Goal: Communication & Community: Answer question/provide support

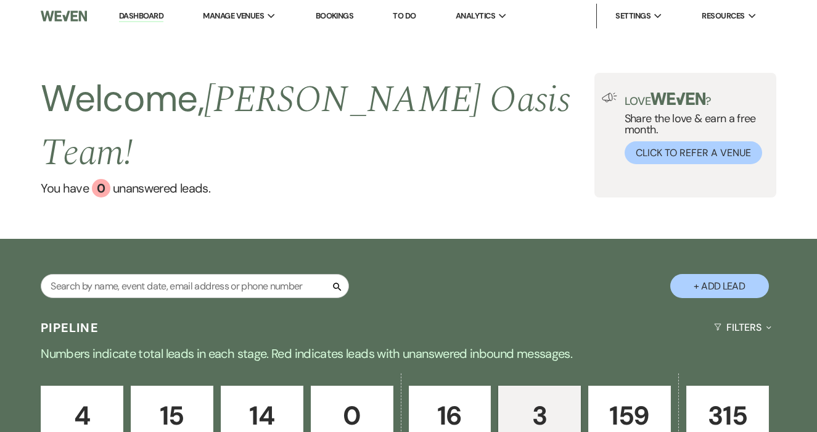
select select "6"
click at [631, 407] on p "160" at bounding box center [629, 415] width 67 height 41
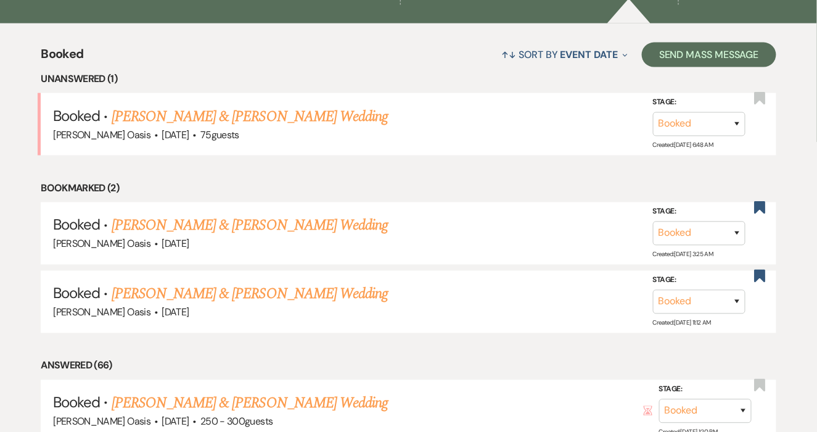
scroll to position [289, 0]
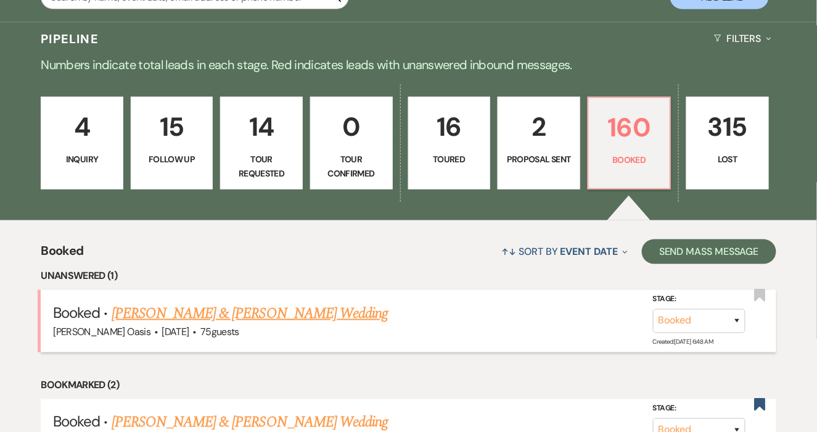
click at [329, 302] on link "[PERSON_NAME] & [PERSON_NAME] Wedding" at bounding box center [250, 313] width 276 height 22
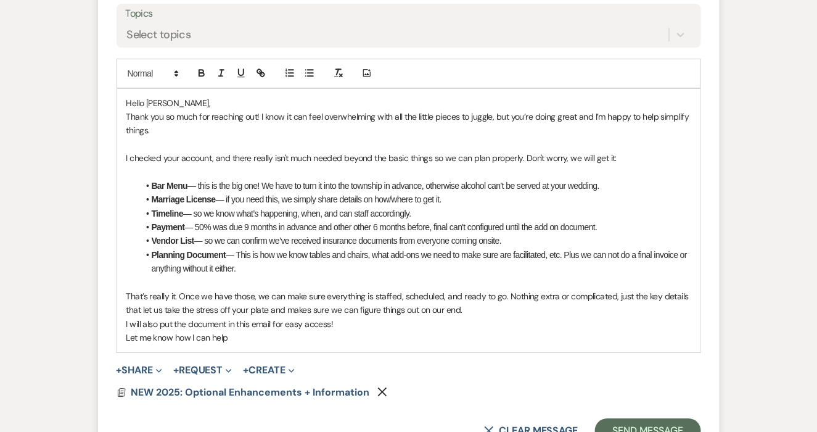
scroll to position [2465, 0]
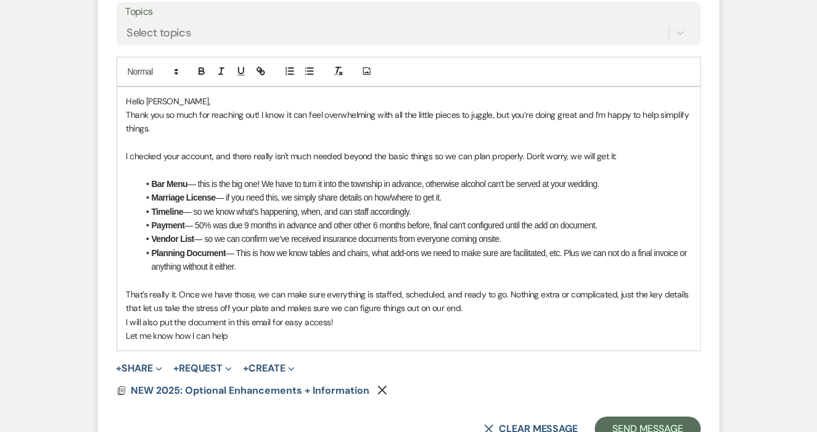
click at [533, 428] on button "X Clear message" at bounding box center [531, 429] width 94 height 10
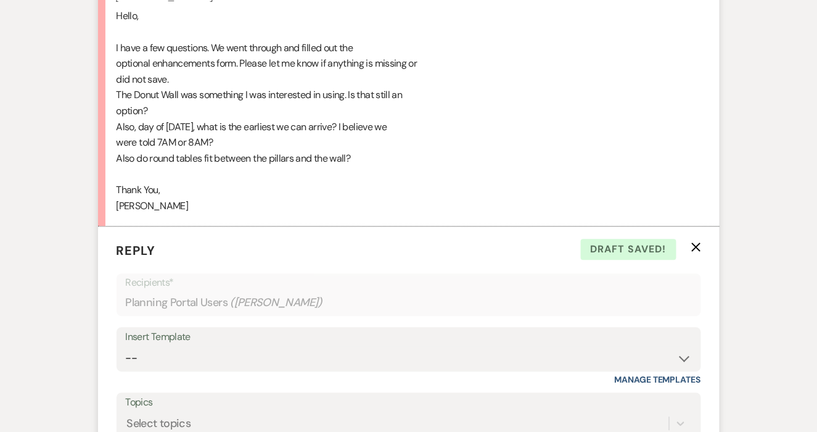
scroll to position [2052, 0]
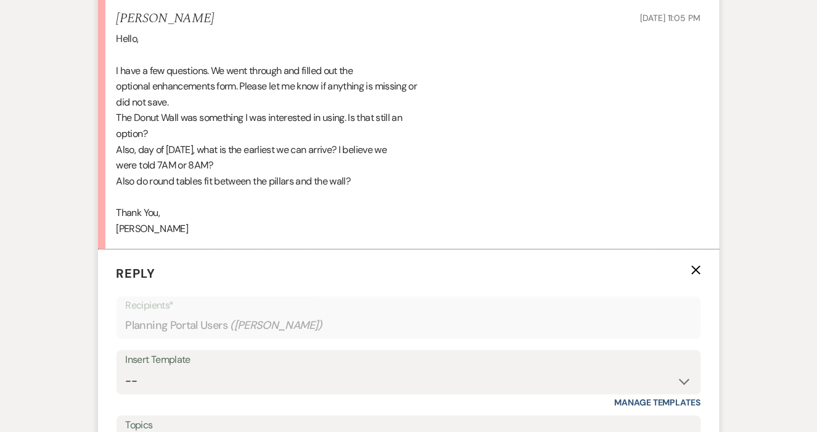
drag, startPoint x: 187, startPoint y: 234, endPoint x: 112, endPoint y: 39, distance: 209.0
click at [112, 39] on li "[PERSON_NAME] [DATE] 11:05 PM Hello, I have a few questions. We went through an…" at bounding box center [408, 124] width 621 height 250
copy div "Hello, I have a few questions. We went through and filled out the optional enha…"
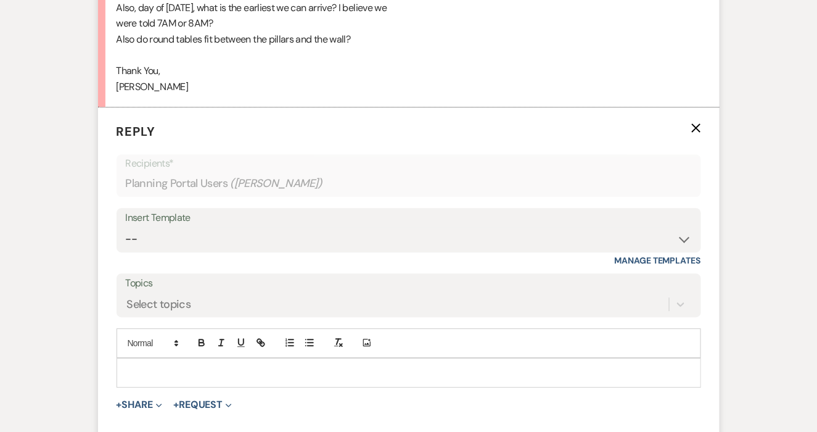
scroll to position [2196, 0]
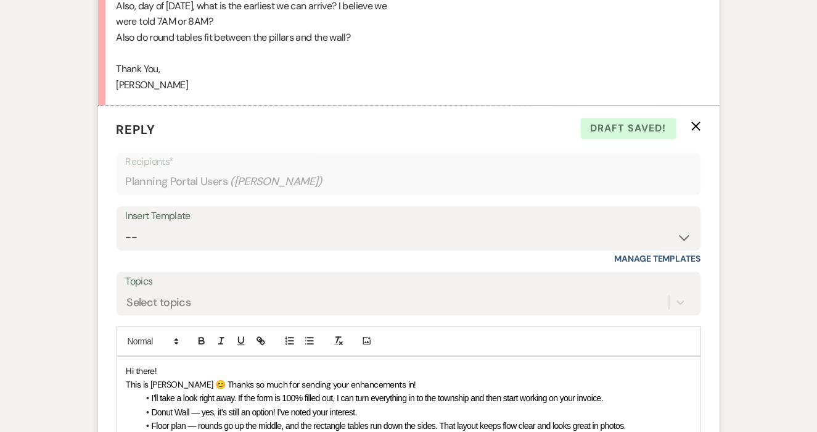
click at [388, 380] on p "This is [PERSON_NAME] 😊 Thanks so much for sending your enhancements in!" at bounding box center [408, 384] width 565 height 14
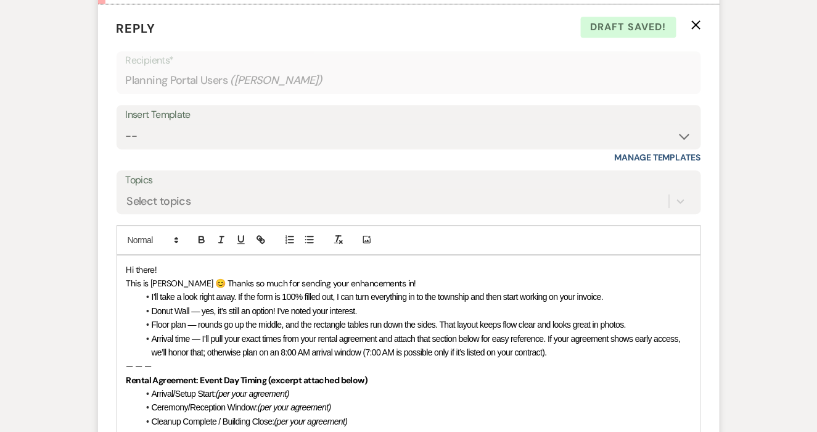
scroll to position [2295, 0]
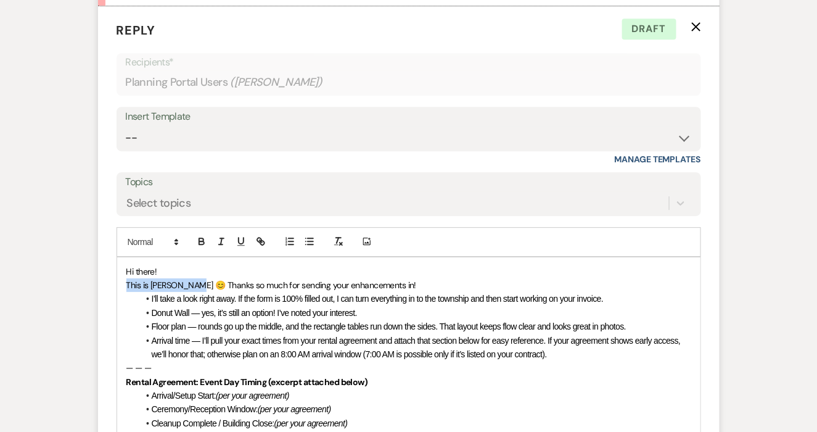
drag, startPoint x: 188, startPoint y: 281, endPoint x: 100, endPoint y: 281, distance: 87.5
click at [100, 281] on form "Reply X Draft Recipients* Planning Portal Users ( [PERSON_NAME] ) Insert Templa…" at bounding box center [408, 306] width 621 height 600
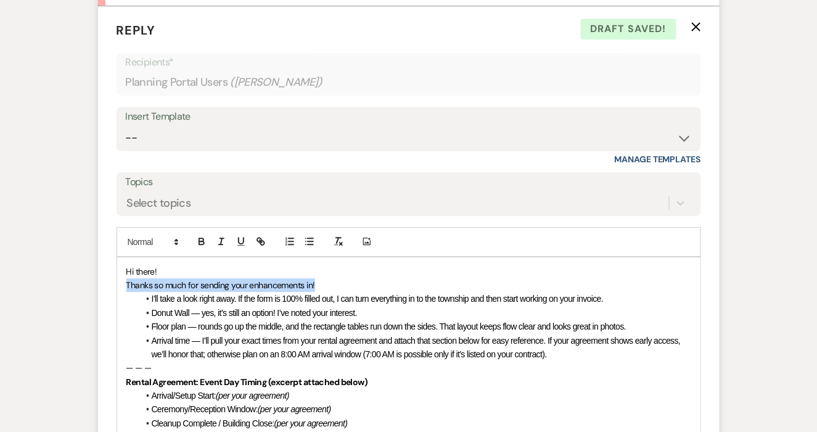
drag, startPoint x: 322, startPoint y: 283, endPoint x: 118, endPoint y: 282, distance: 204.1
click at [118, 282] on div "Hi there! Thanks so much for sending your enhancements in! I’ll take a look rig…" at bounding box center [408, 388] width 583 height 263
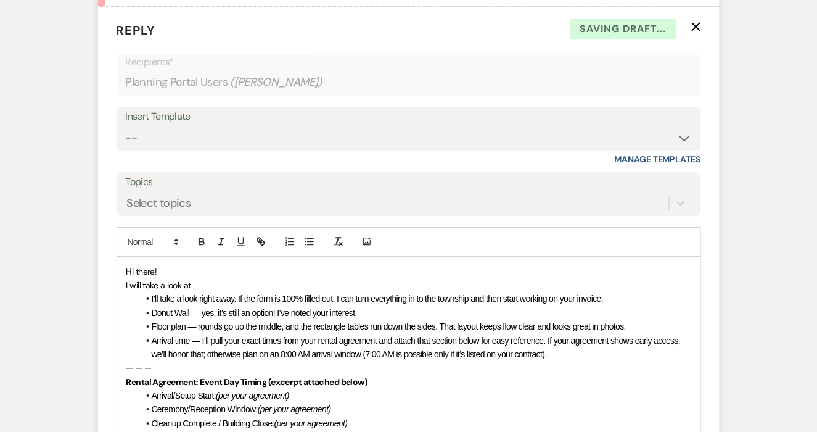
click at [152, 295] on span "I’ll take a look right away. If the form is 100% filled out, I can turn everyth…" at bounding box center [378, 298] width 452 height 10
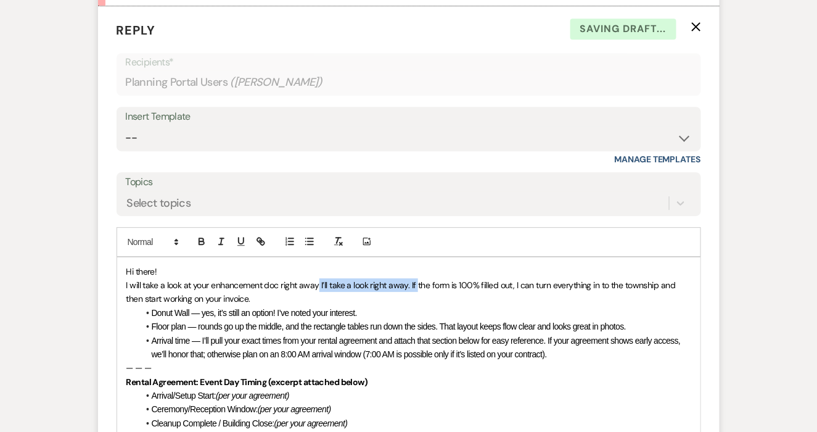
drag, startPoint x: 416, startPoint y: 283, endPoint x: 317, endPoint y: 284, distance: 99.3
click at [317, 284] on span "I will take a look at your enhancement doc right away I’ll take a look right aw…" at bounding box center [401, 291] width 551 height 25
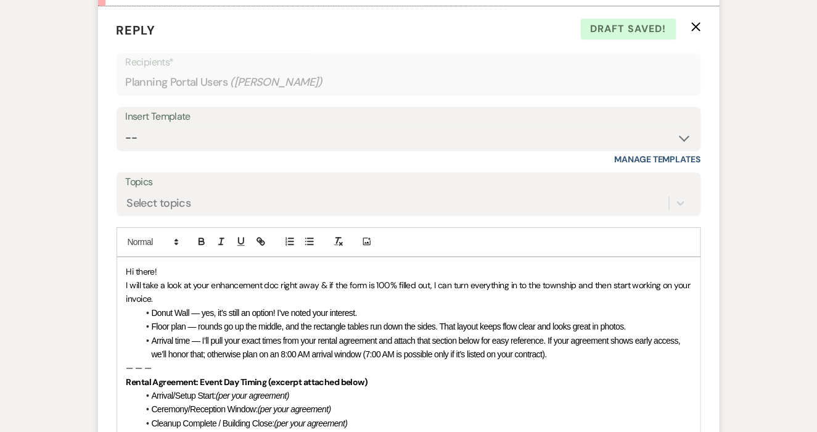
click at [152, 308] on span "Donut Wall — yes, it’s still an option! I’ve noted your interest." at bounding box center [254, 313] width 205 height 10
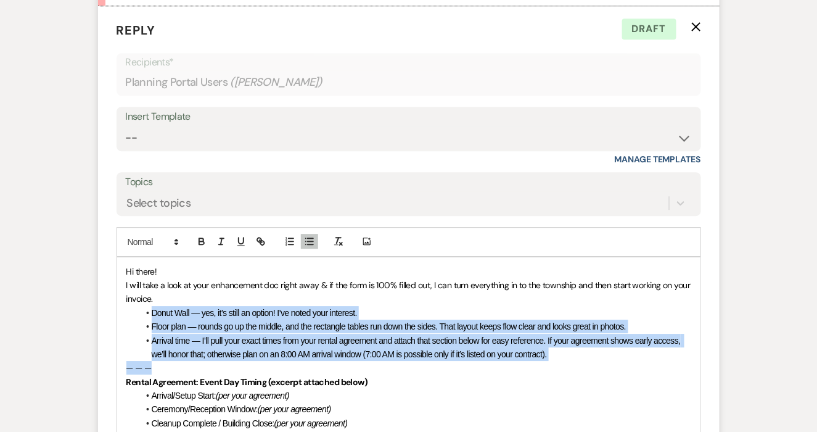
drag, startPoint x: 166, startPoint y: 359, endPoint x: 142, endPoint y: 308, distance: 56.5
click at [142, 308] on div "Hi there! I will take a look at your enhancement doc right away & if the form i…" at bounding box center [408, 388] width 583 height 263
click at [289, 240] on icon "button" at bounding box center [289, 240] width 11 height 11
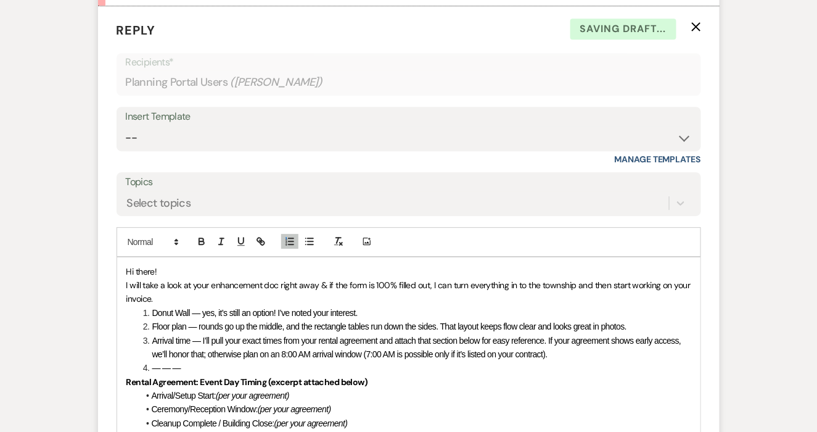
click at [249, 327] on span "Floor plan — rounds go up the middle, and the rectangle tables run down the sid…" at bounding box center [389, 326] width 475 height 10
drag, startPoint x: 186, startPoint y: 364, endPoint x: 139, endPoint y: 363, distance: 46.2
click at [139, 363] on li "— — —" at bounding box center [415, 368] width 552 height 14
click at [187, 297] on p "I will take a look at your enhancement doc right away & if the form is 100% fil…" at bounding box center [408, 292] width 565 height 28
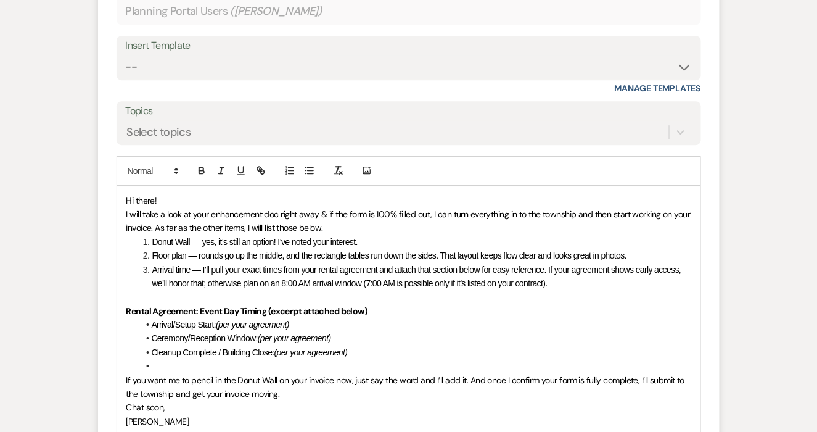
scroll to position [2368, 0]
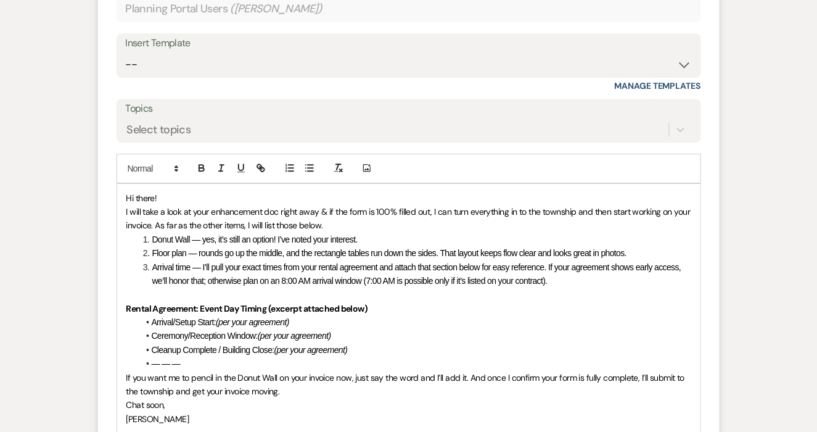
drag, startPoint x: 246, startPoint y: 224, endPoint x: 329, endPoint y: 226, distance: 83.2
click at [329, 227] on p "I will take a look at your enhancement doc right away & if the form is 100% fil…" at bounding box center [408, 219] width 565 height 28
click at [203, 235] on span "Donut Wall — yes, it’s still an option! I’ve noted your interest." at bounding box center [254, 239] width 205 height 10
drag, startPoint x: 352, startPoint y: 236, endPoint x: 269, endPoint y: 237, distance: 82.6
click at [269, 237] on li "Donut Wall: yes, it’s still an option! I’ve noted your interest." at bounding box center [415, 239] width 552 height 14
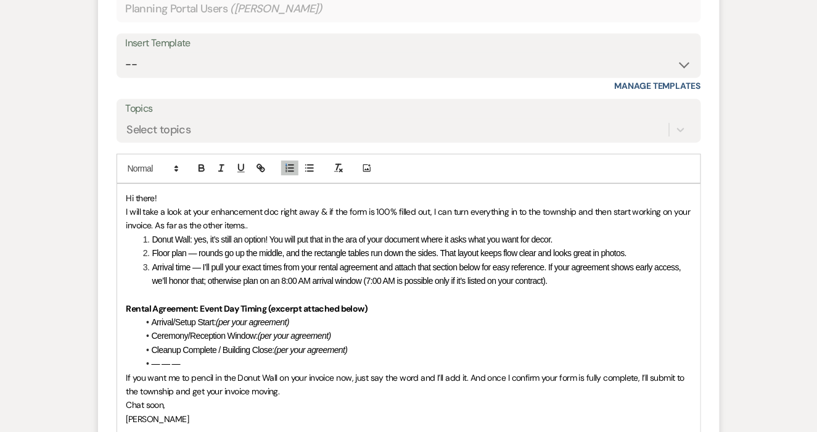
click at [197, 252] on span "Floor plan — rounds go up the middle, and the rectangle tables run down the sid…" at bounding box center [389, 253] width 475 height 10
click at [311, 250] on span "Floor plan: Rounds go up the middle, and the rectangle tables run down the side…" at bounding box center [387, 253] width 470 height 10
drag, startPoint x: 427, startPoint y: 250, endPoint x: 628, endPoint y: 247, distance: 201.0
click at [628, 247] on li "Floor plan: Rounds go up the middle, and rectangle tables run down the sides. T…" at bounding box center [415, 253] width 552 height 14
click at [202, 264] on span "Arrival time — I’ll pull your exact times from your rental agreement and attach…" at bounding box center [417, 273] width 531 height 23
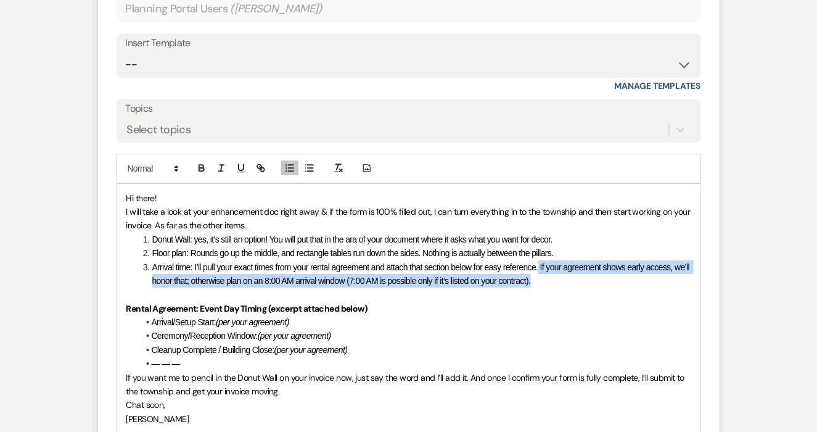
drag, startPoint x: 556, startPoint y: 283, endPoint x: 541, endPoint y: 268, distance: 20.9
click at [541, 268] on li "Arrival time: I’ll pull your exact times from your rental agreement and attach …" at bounding box center [415, 274] width 552 height 28
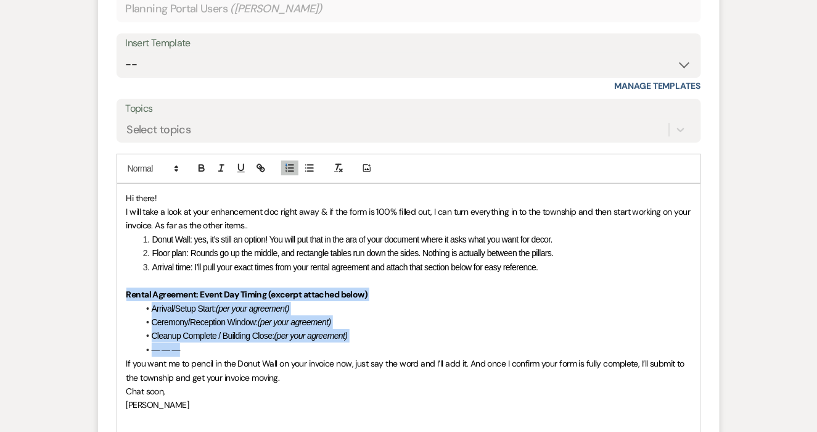
drag, startPoint x: 196, startPoint y: 347, endPoint x: 123, endPoint y: 297, distance: 88.7
click at [123, 297] on div "Hi there! I will take a look at your enhancement doc right away & if the form i…" at bounding box center [408, 309] width 583 height 250
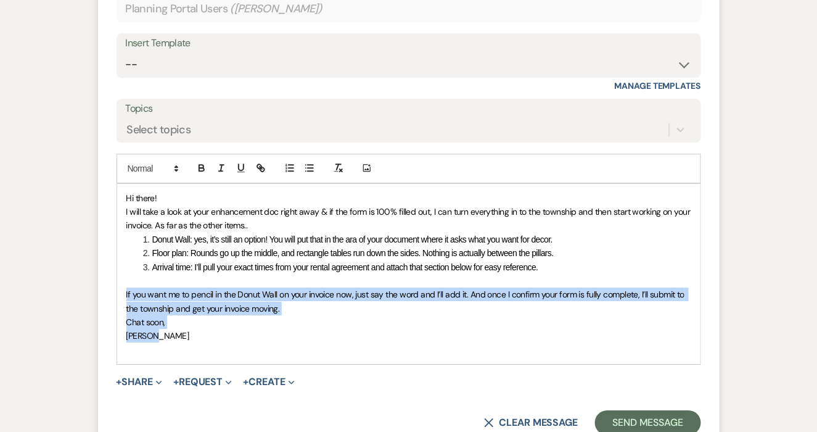
drag, startPoint x: 165, startPoint y: 338, endPoint x: 117, endPoint y: 294, distance: 65.9
click at [117, 294] on div "Hi there! I will take a look at your enhancement doc right away & if the form i…" at bounding box center [409, 274] width 584 height 182
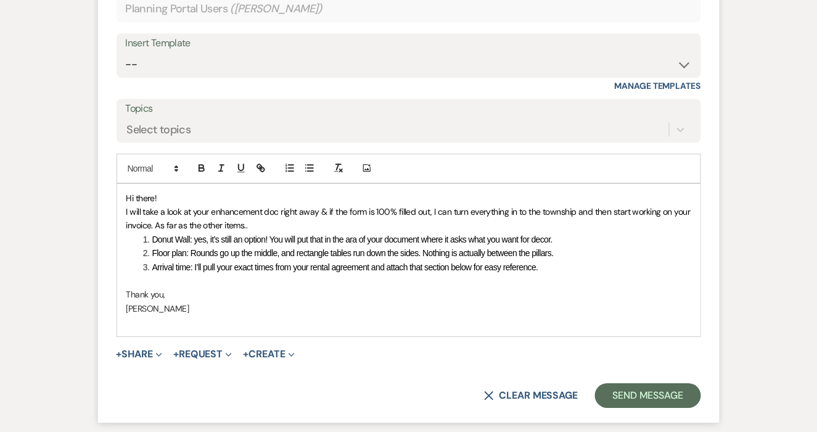
click at [159, 274] on p at bounding box center [408, 281] width 565 height 14
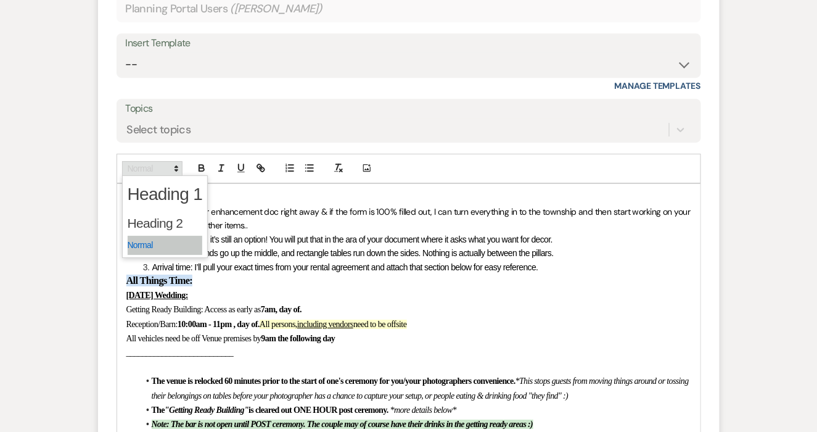
click at [136, 167] on span at bounding box center [152, 168] width 60 height 15
click at [144, 247] on span at bounding box center [165, 244] width 75 height 19
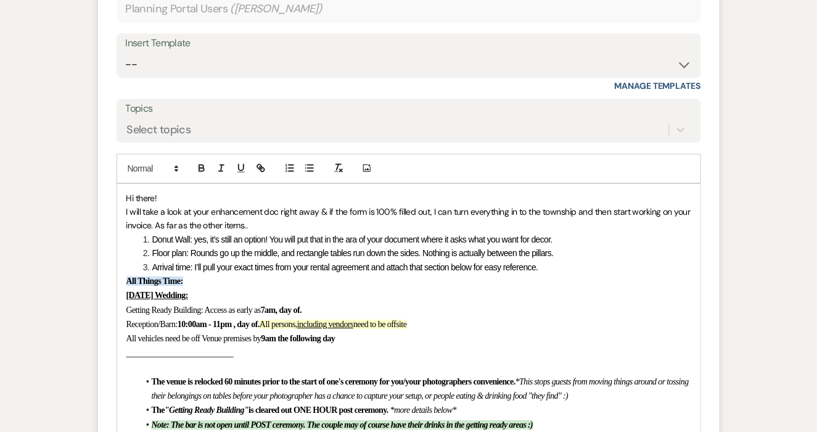
click at [160, 298] on p "[DATE] Wedding:" at bounding box center [408, 295] width 565 height 14
click at [551, 266] on li "Arrival time: I’ll pull your exact times from your rental agreement and attach …" at bounding box center [415, 267] width 552 height 14
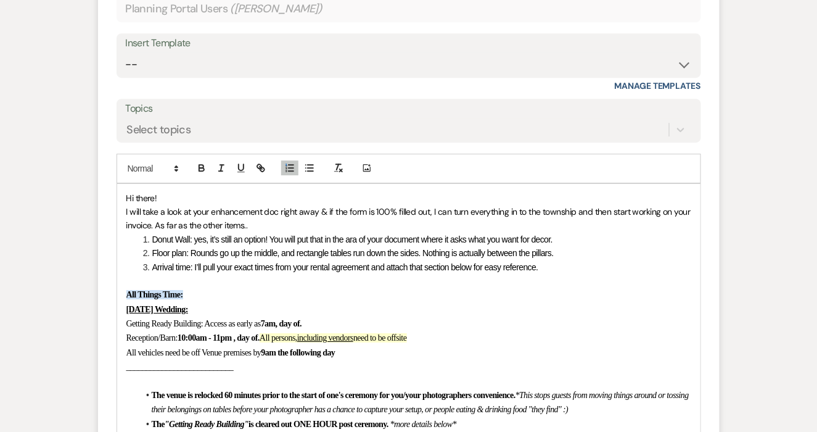
click at [282, 234] on span "Donut Wall: yes, it’s still an option! You will put that in the ara of your doc…" at bounding box center [352, 239] width 401 height 10
drag, startPoint x: 475, startPoint y: 239, endPoint x: 384, endPoint y: 239, distance: 90.6
click at [384, 239] on span "Donut Wall: yes, it’s still an option, if you're interested in that item, will …" at bounding box center [398, 239] width 493 height 10
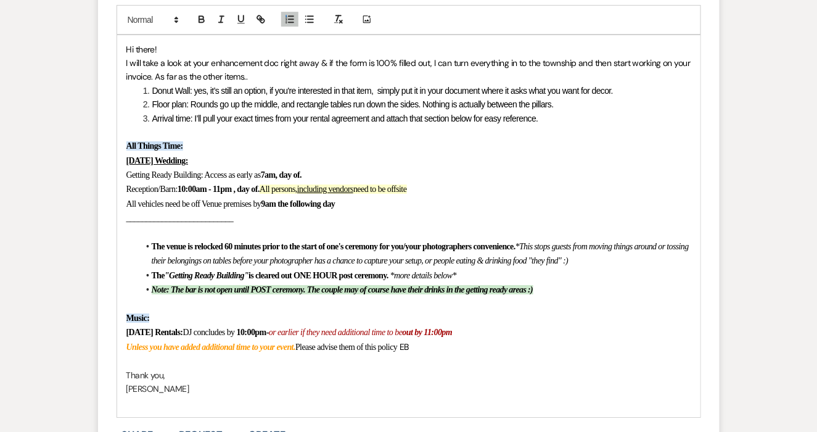
scroll to position [2540, 0]
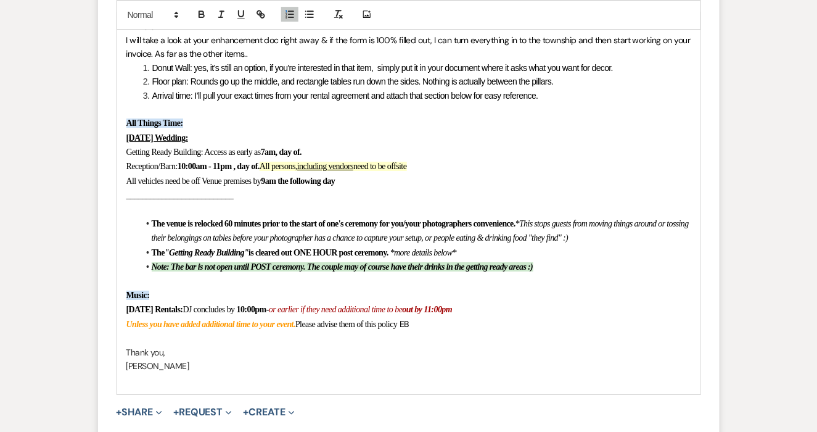
click at [147, 342] on p at bounding box center [408, 338] width 565 height 14
